Goal: Information Seeking & Learning: Learn about a topic

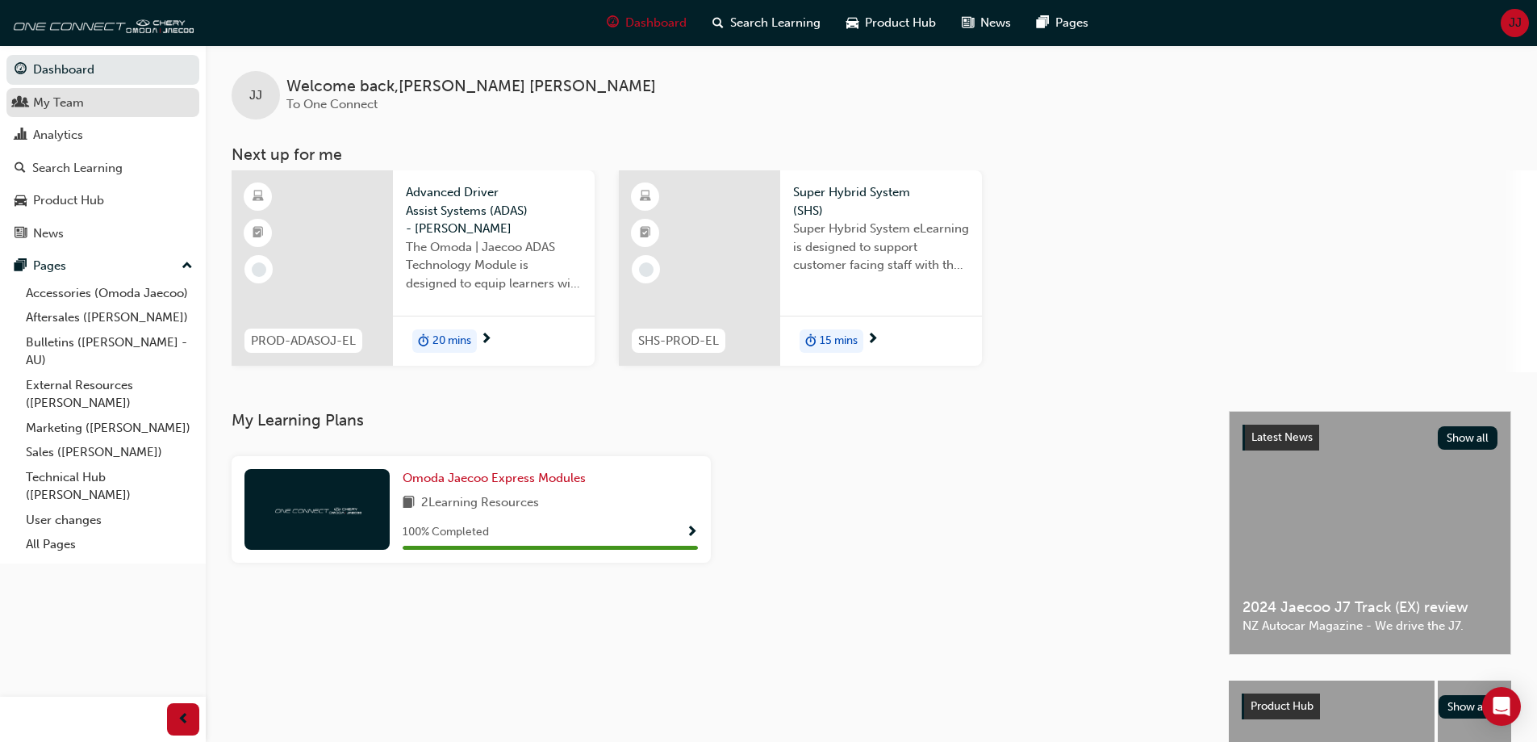
click at [78, 110] on div "My Team" at bounding box center [58, 103] width 51 height 19
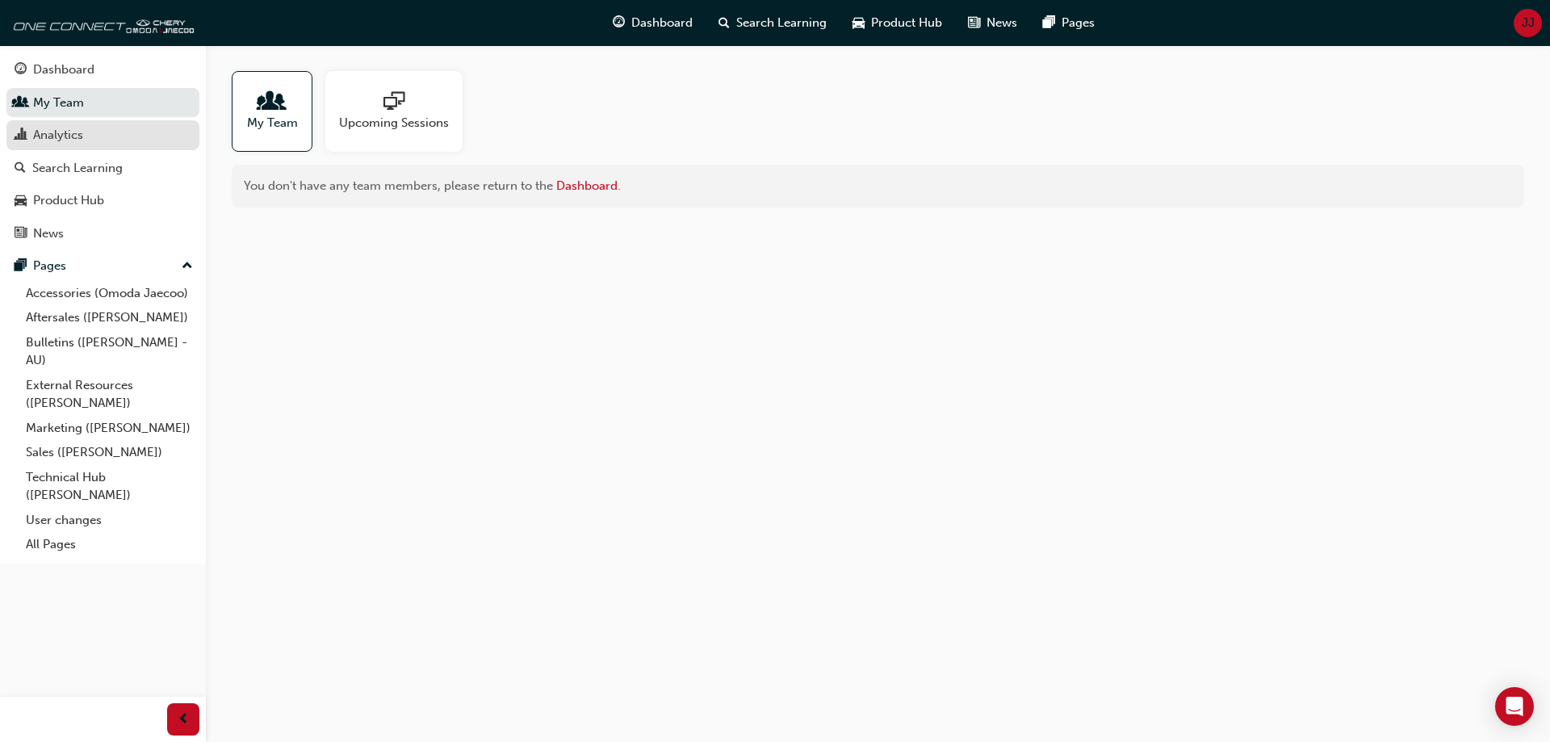
click at [78, 140] on div "Analytics" at bounding box center [58, 135] width 50 height 19
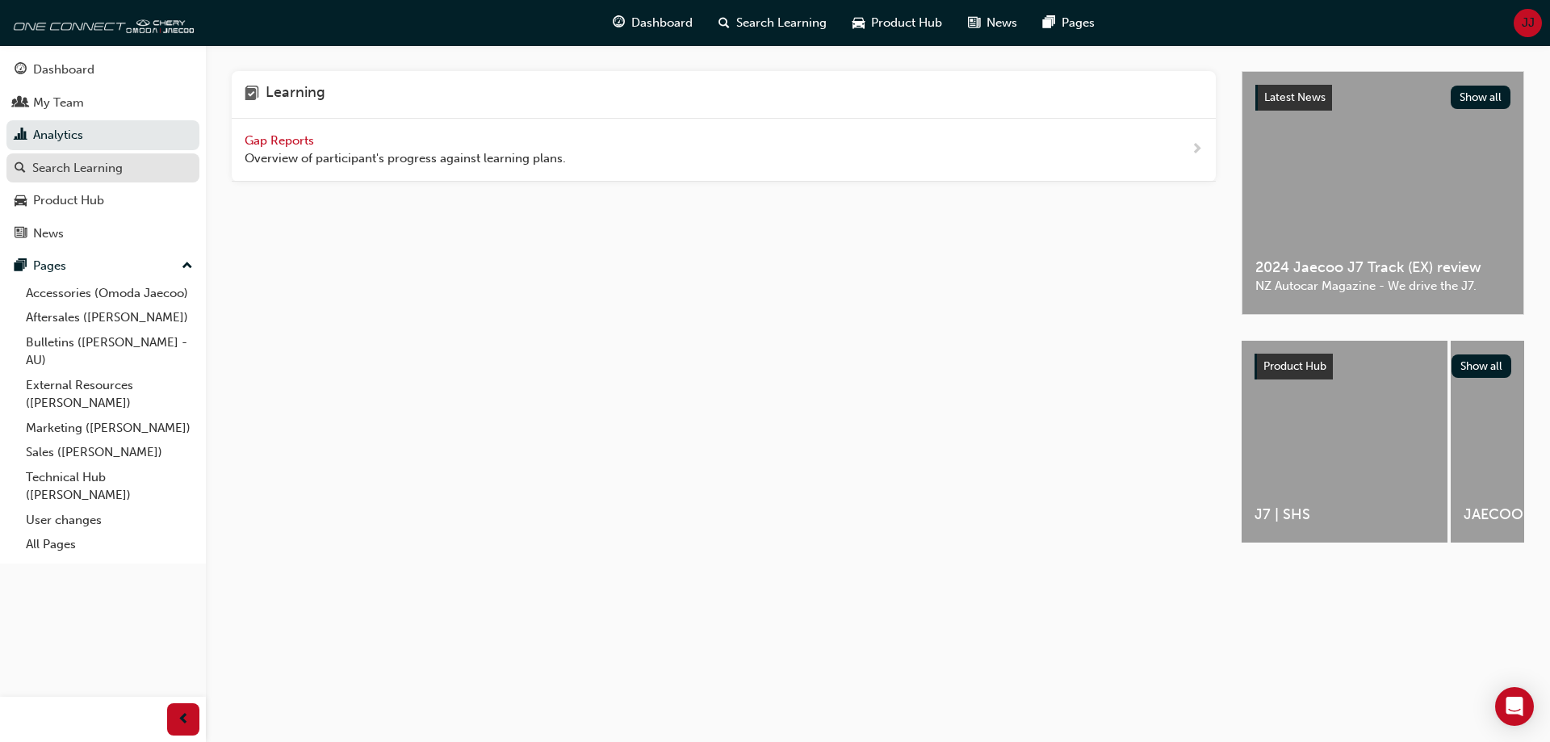
click at [82, 168] on div "Search Learning" at bounding box center [77, 168] width 90 height 19
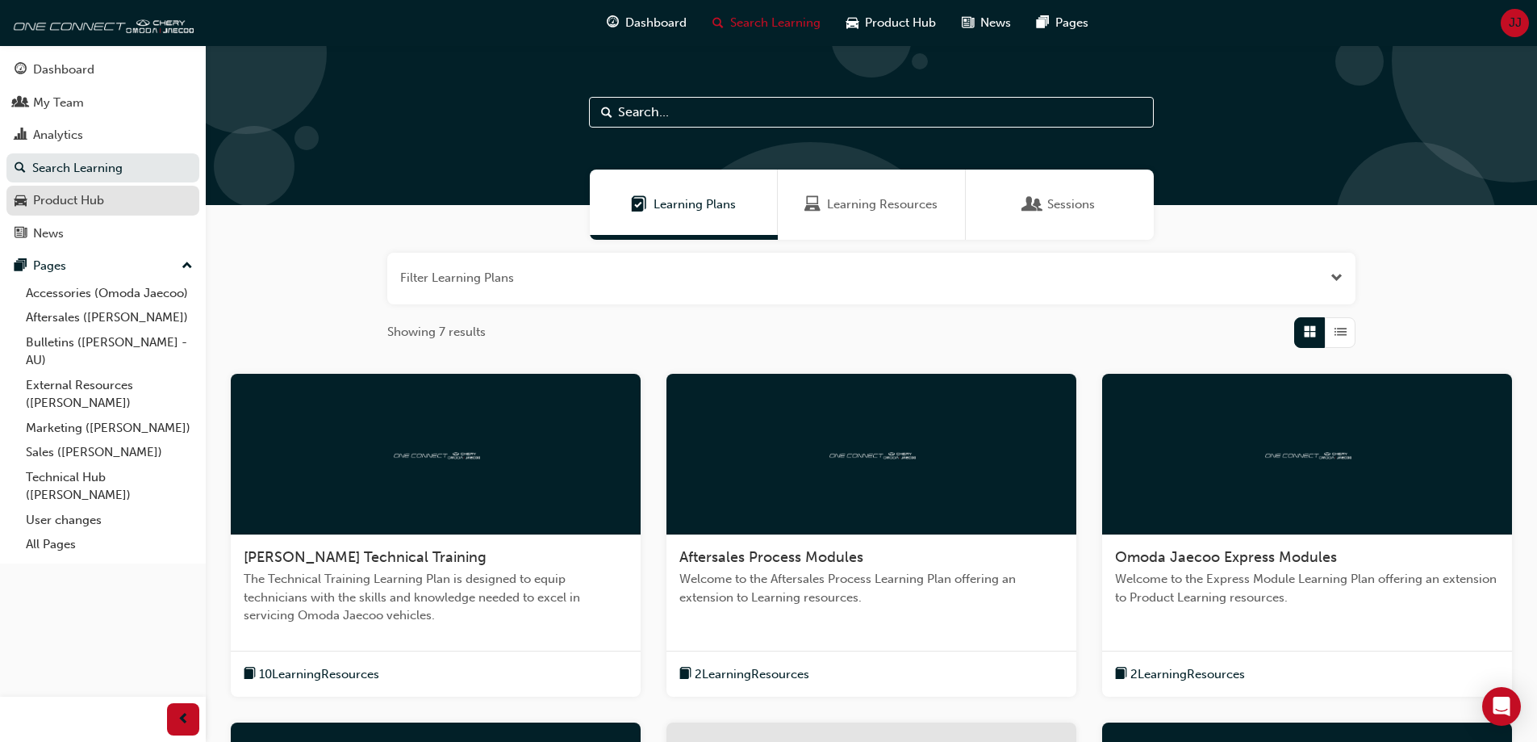
click at [63, 199] on div "Product Hub" at bounding box center [68, 200] width 71 height 19
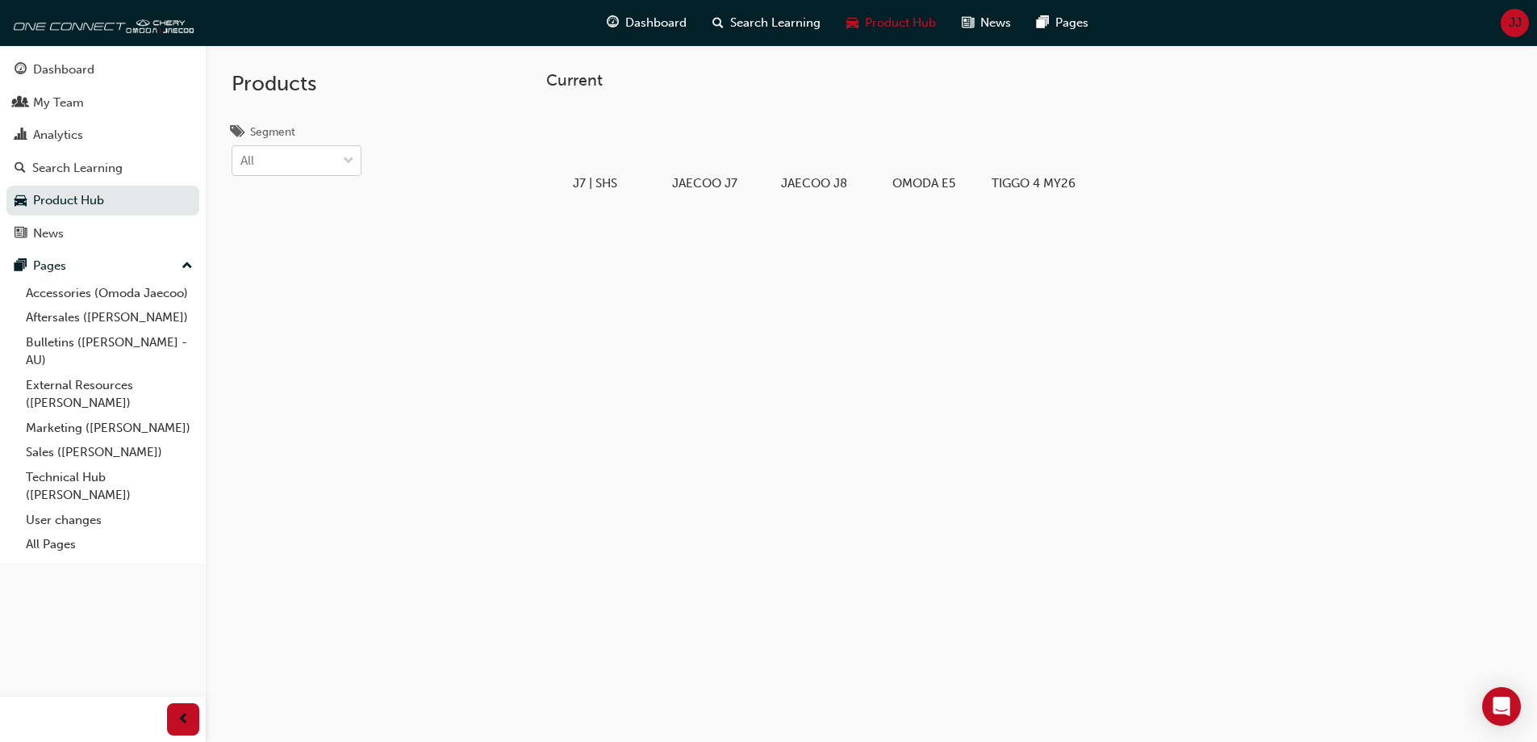
click at [269, 152] on div "All" at bounding box center [284, 161] width 104 height 28
click at [242, 153] on input "Segment All" at bounding box center [241, 160] width 2 height 14
click at [253, 259] on span "PHEV" at bounding box center [256, 263] width 31 height 15
click at [253, 169] on div "PHEV" at bounding box center [255, 161] width 31 height 19
click at [242, 167] on input "Segment option PHEV, selected. 0 results available. Select is focused ,type to …" at bounding box center [241, 160] width 2 height 14
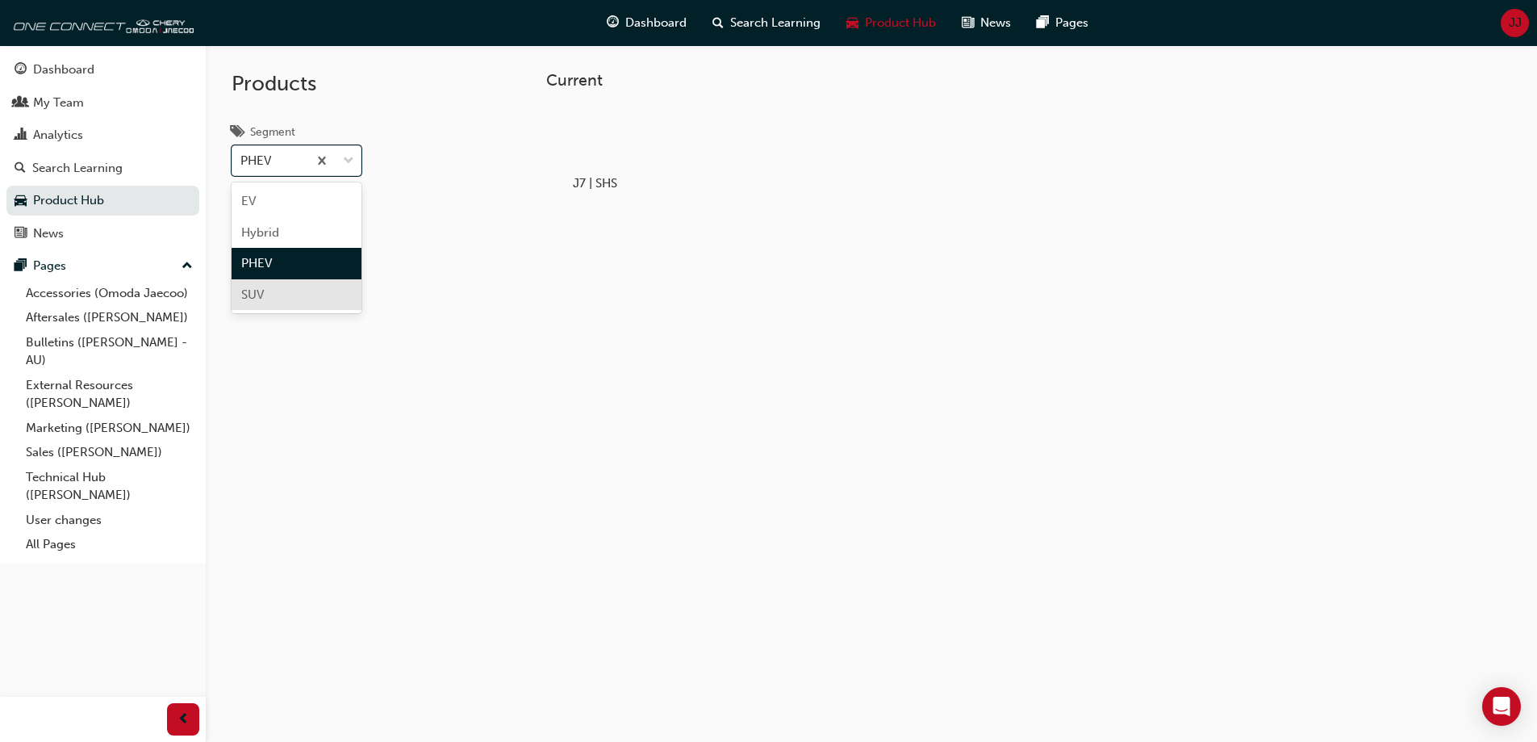
click at [260, 296] on span "SUV" at bounding box center [252, 294] width 23 height 15
click at [268, 169] on div "SUV" at bounding box center [269, 161] width 75 height 28
click at [242, 167] on input "Segment option SUV, selected. 0 results available. Select is focused ,type to r…" at bounding box center [241, 160] width 2 height 14
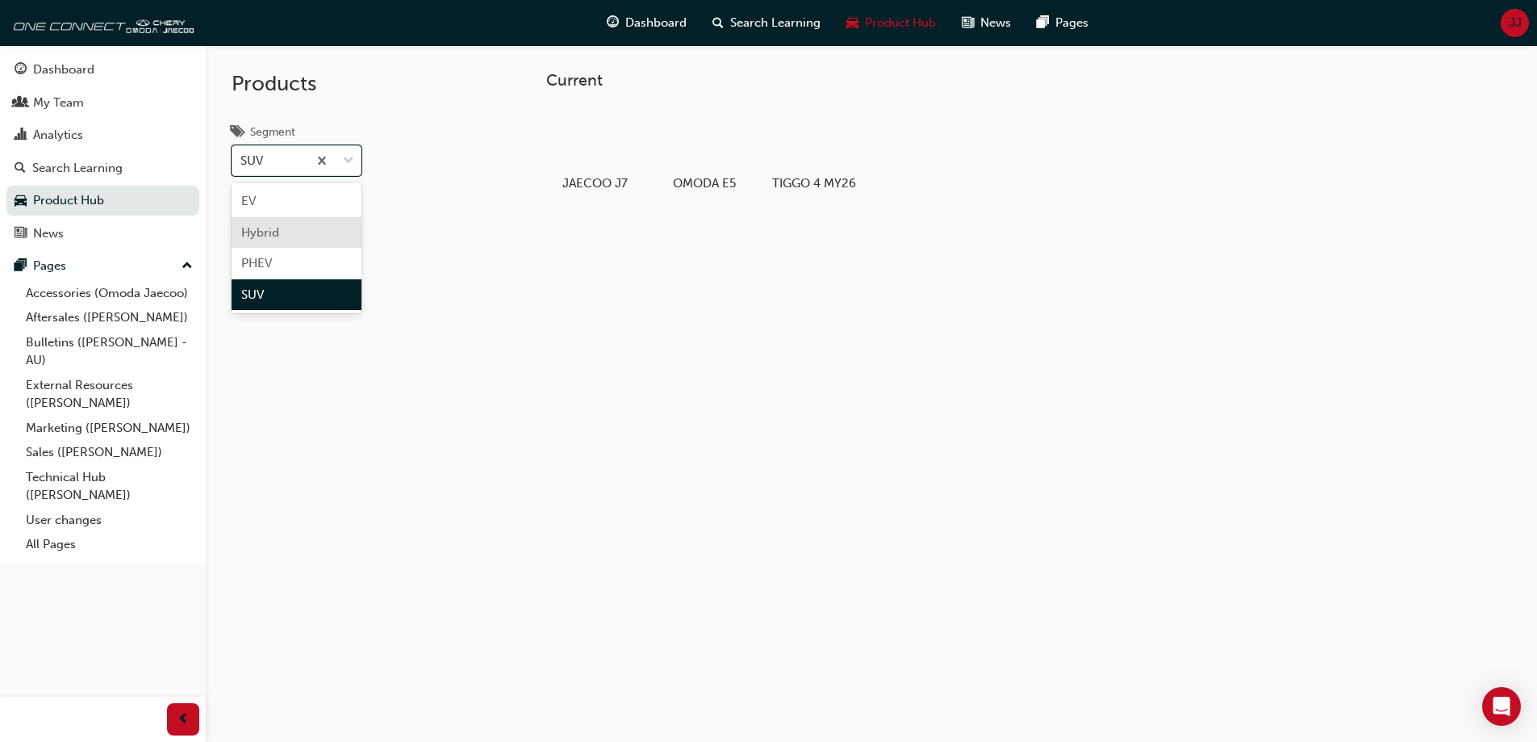
click at [275, 229] on span "Hybrid" at bounding box center [260, 232] width 38 height 15
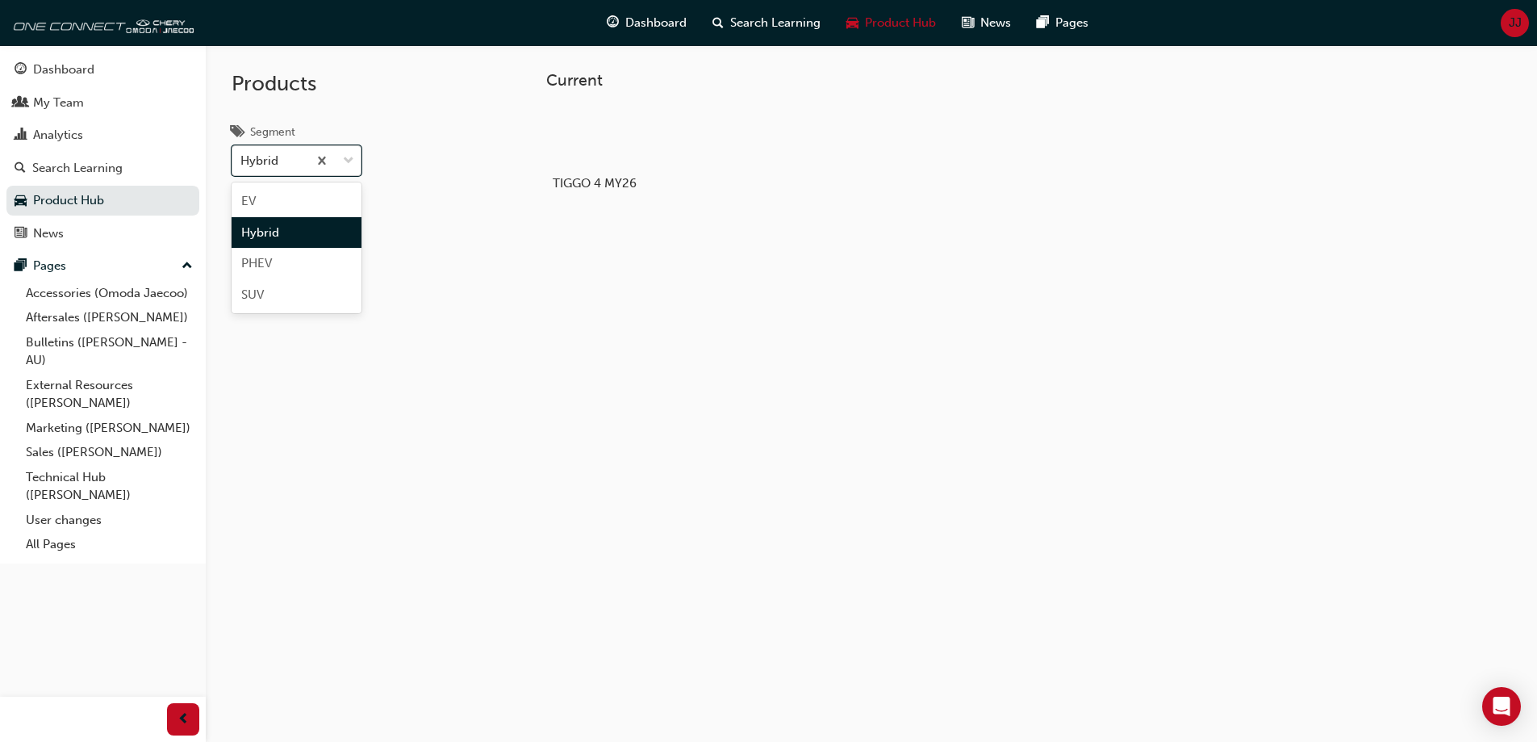
click at [274, 161] on div "Hybrid" at bounding box center [259, 161] width 38 height 19
click at [242, 161] on input "Segment option Hybrid, selected. option Hybrid focused, 2 of 4. 4 results avail…" at bounding box center [241, 160] width 2 height 14
click at [267, 204] on div "EV" at bounding box center [297, 201] width 130 height 31
click at [282, 160] on div "EV" at bounding box center [269, 161] width 75 height 28
click at [242, 160] on input "Segment option EV, selected. 0 results available. Select is focused ,type to re…" at bounding box center [241, 160] width 2 height 14
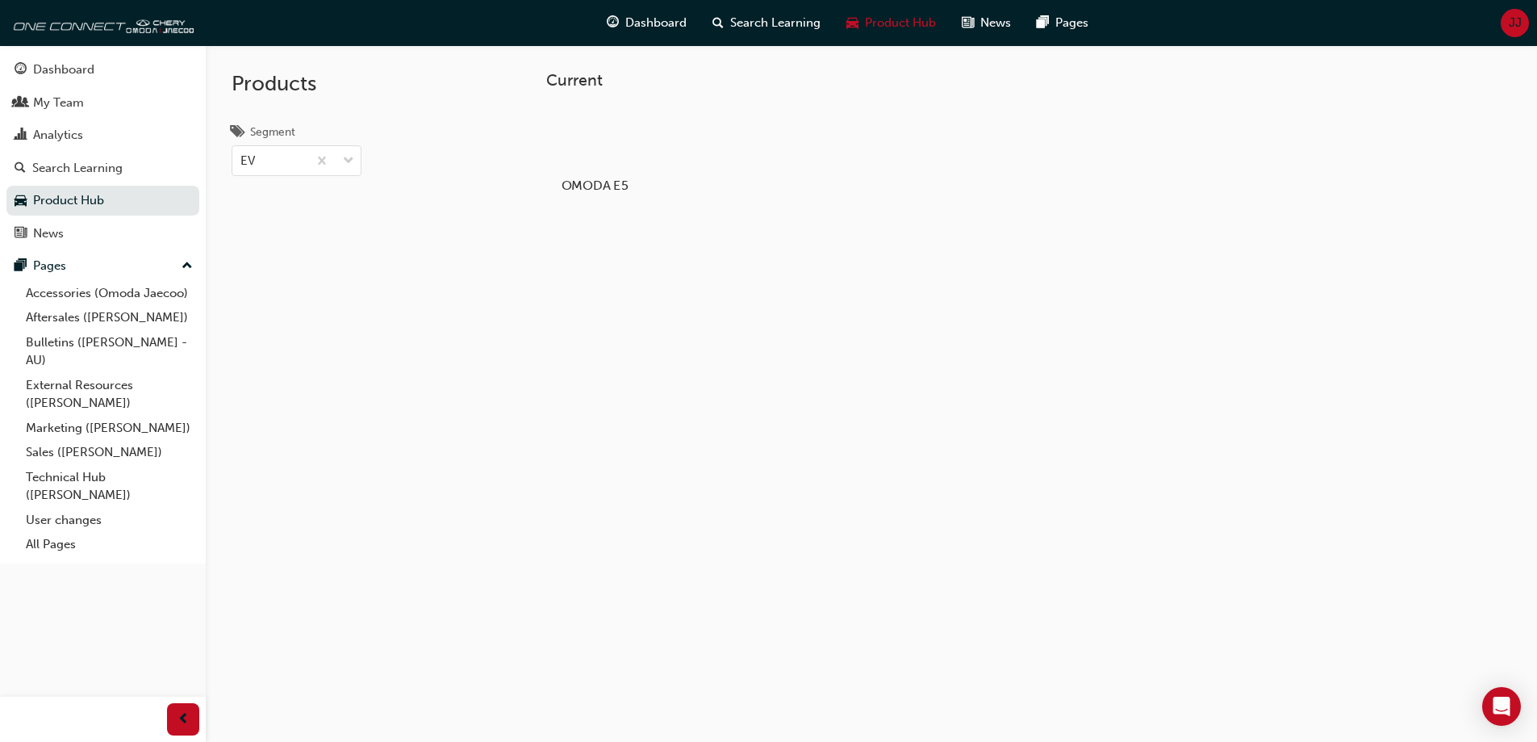
click at [595, 136] on div at bounding box center [595, 139] width 90 height 65
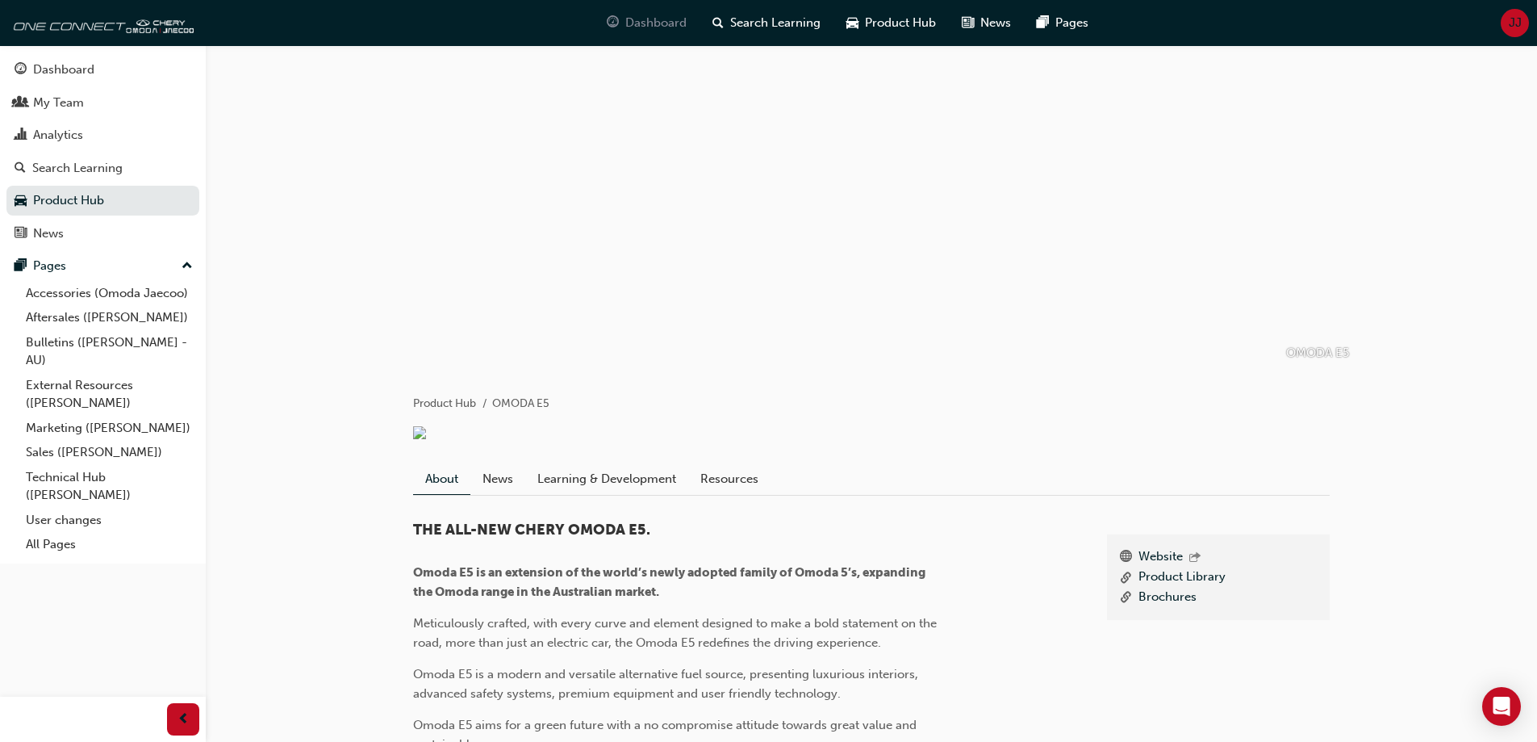
click at [671, 22] on span "Dashboard" at bounding box center [655, 23] width 61 height 19
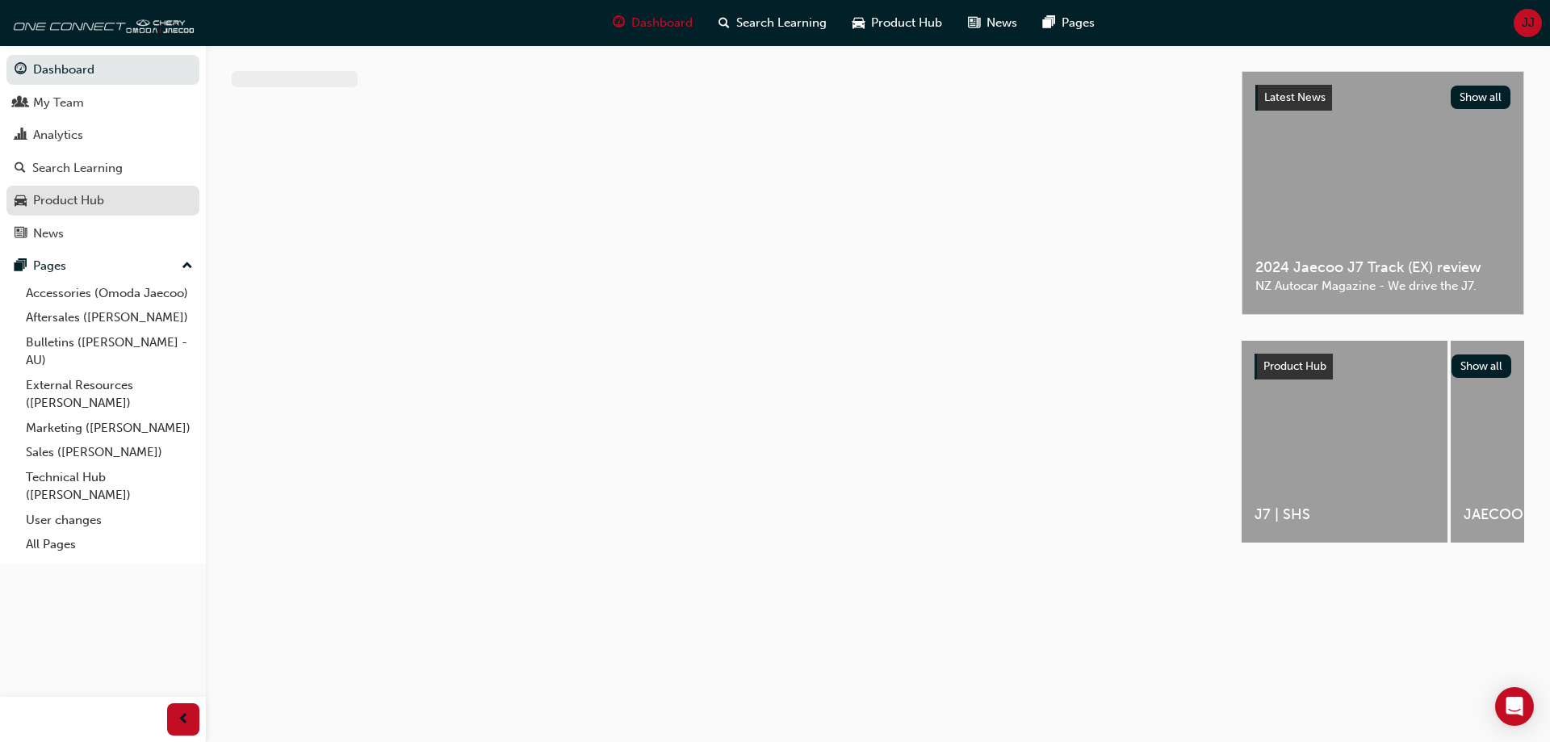
click at [41, 207] on div "Product Hub" at bounding box center [68, 200] width 71 height 19
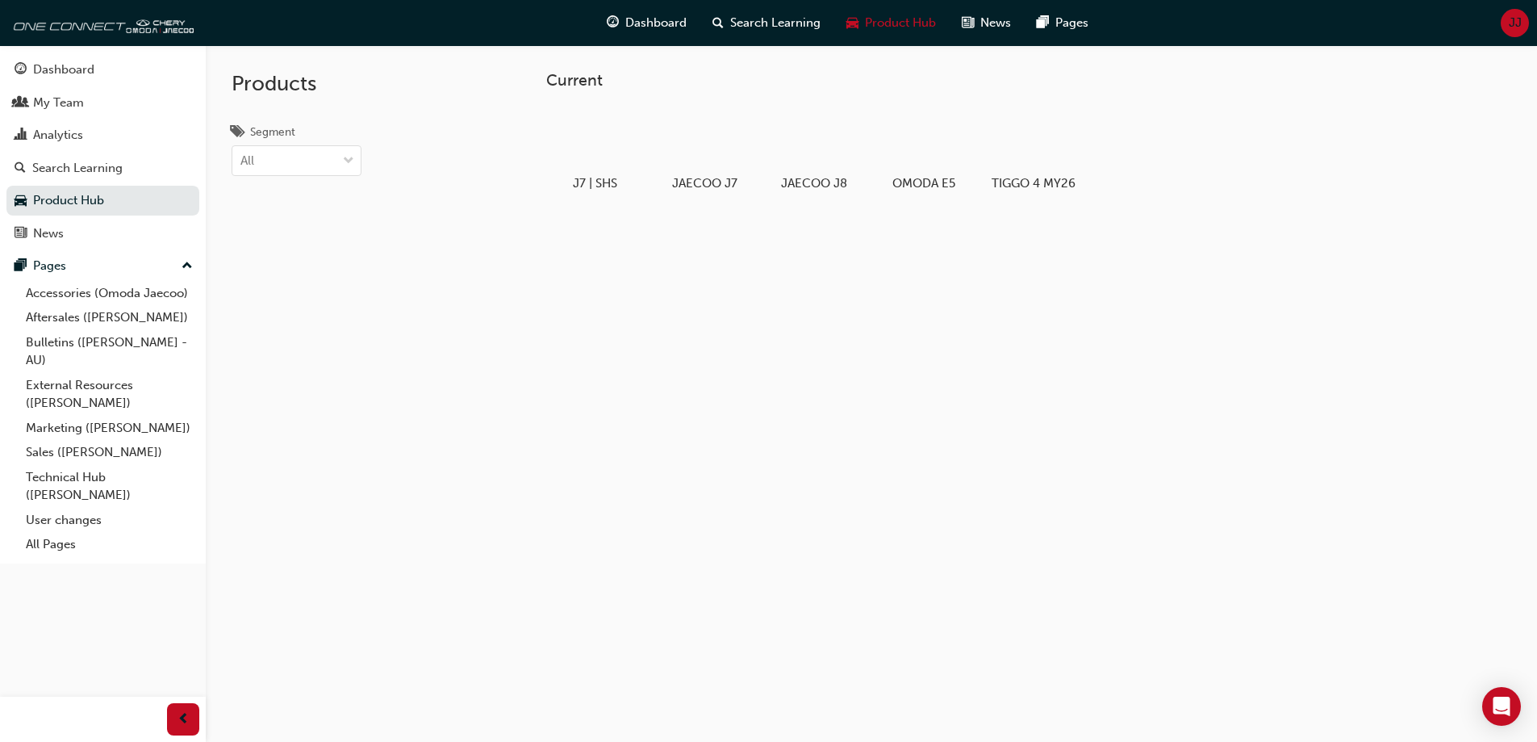
click at [1516, 15] on span "JJ" at bounding box center [1515, 23] width 13 height 19
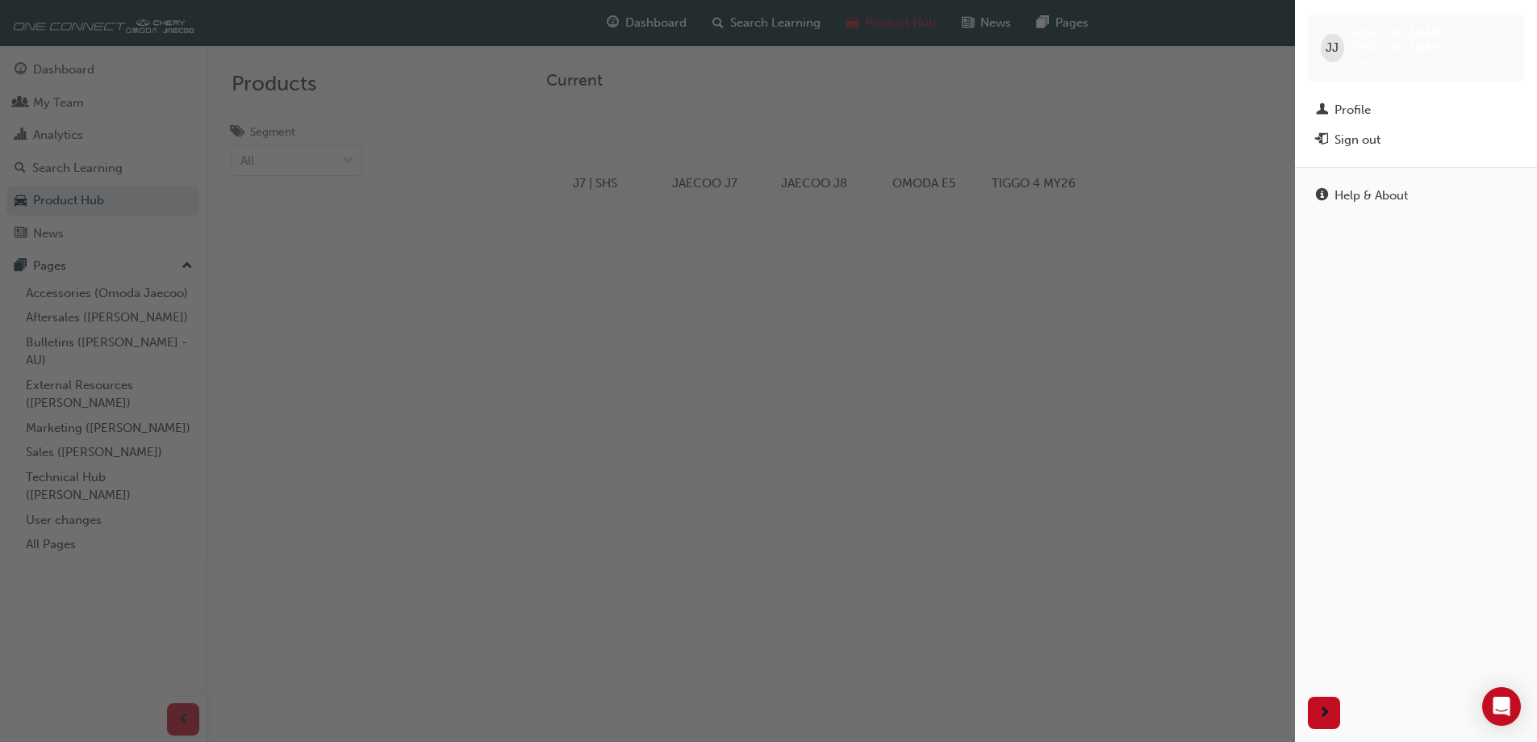
click at [1516, 15] on div "[PERSON_NAME] [PERSON_NAME] one00323" at bounding box center [1416, 47] width 216 height 69
